Goal: Information Seeking & Learning: Learn about a topic

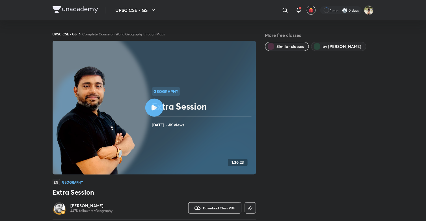
click at [152, 7] on icon "button" at bounding box center [153, 10] width 7 height 7
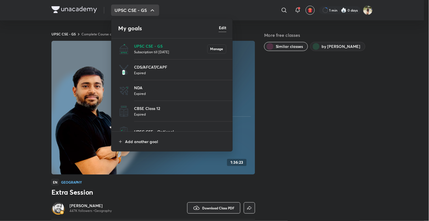
click at [7, 56] on div at bounding box center [214, 110] width 429 height 221
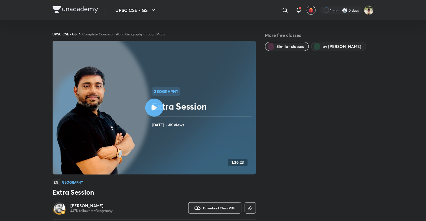
click at [93, 5] on div "UPSC CSE - GS ​ 1 min 0 days" at bounding box center [213, 10] width 321 height 20
click at [283, 13] on icon at bounding box center [285, 10] width 7 height 7
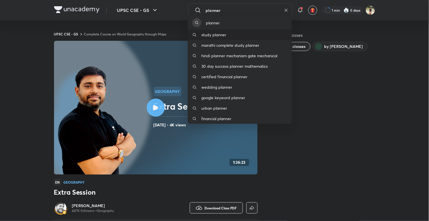
type input "planner"
click at [222, 34] on p "study planner" at bounding box center [213, 35] width 25 height 6
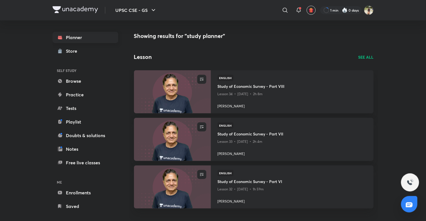
click at [81, 40] on link "Planner" at bounding box center [86, 37] width 66 height 11
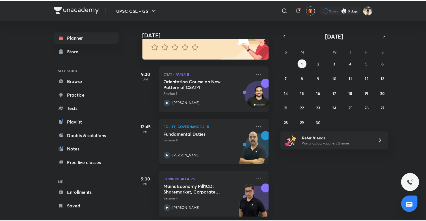
scroll to position [63, 0]
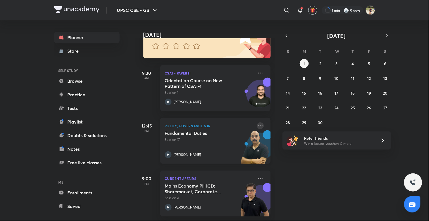
click at [257, 122] on icon at bounding box center [260, 125] width 7 height 7
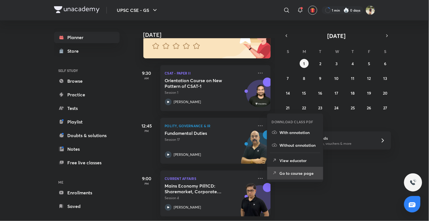
click at [294, 169] on li "Go to course page" at bounding box center [295, 173] width 56 height 13
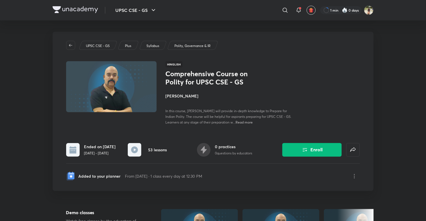
click at [117, 177] on p "Added to your planner" at bounding box center [100, 176] width 42 height 6
click at [72, 175] on icon at bounding box center [71, 176] width 3 height 3
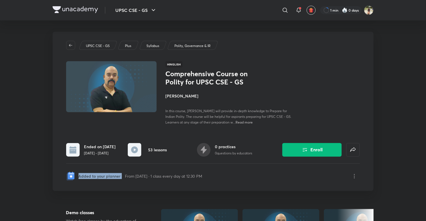
click at [72, 175] on icon at bounding box center [71, 176] width 3 height 3
click at [91, 160] on div "UPSC CSE - GS Plus Syllabus Polity, Governance & IR Hinglish Comprehensive Cour…" at bounding box center [213, 111] width 321 height 159
click at [70, 44] on icon "button" at bounding box center [70, 45] width 5 height 5
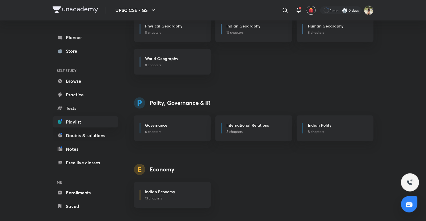
scroll to position [436, 0]
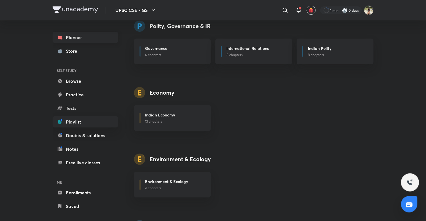
click at [76, 39] on link "Planner" at bounding box center [86, 37] width 66 height 11
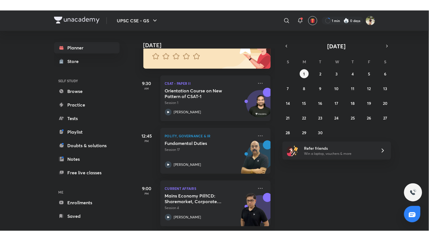
scroll to position [63, 0]
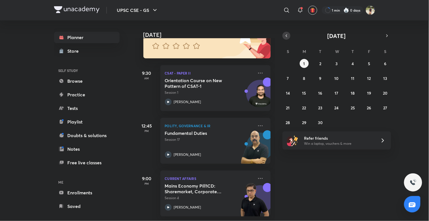
click at [287, 34] on icon "button" at bounding box center [286, 35] width 5 height 5
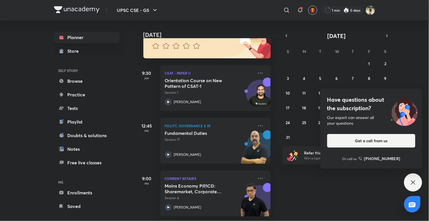
click at [412, 182] on icon at bounding box center [413, 182] width 7 height 7
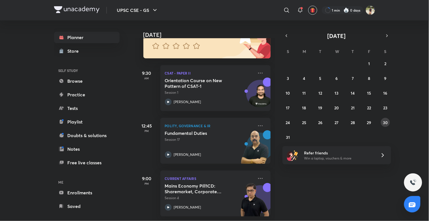
click at [385, 121] on abbr "30" at bounding box center [385, 122] width 5 height 5
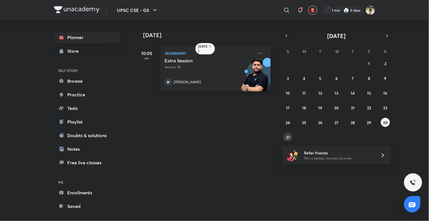
click at [290, 138] on button "31" at bounding box center [287, 136] width 9 height 9
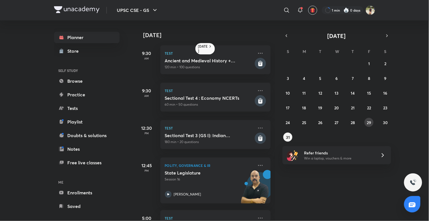
click at [367, 122] on abbr "29" at bounding box center [369, 122] width 4 height 5
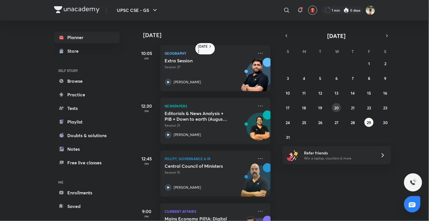
click at [338, 111] on button "20" at bounding box center [336, 107] width 9 height 9
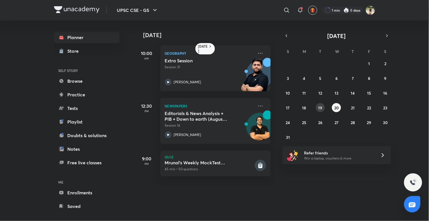
click at [320, 108] on abbr "19" at bounding box center [321, 107] width 4 height 5
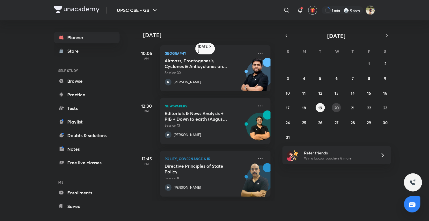
click at [337, 107] on abbr "20" at bounding box center [336, 107] width 5 height 5
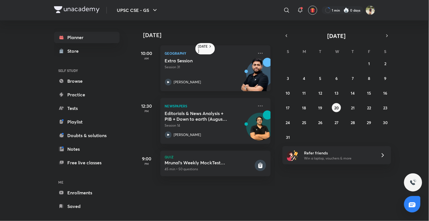
click at [168, 81] on icon at bounding box center [168, 82] width 7 height 7
